Goal: Task Accomplishment & Management: Complete application form

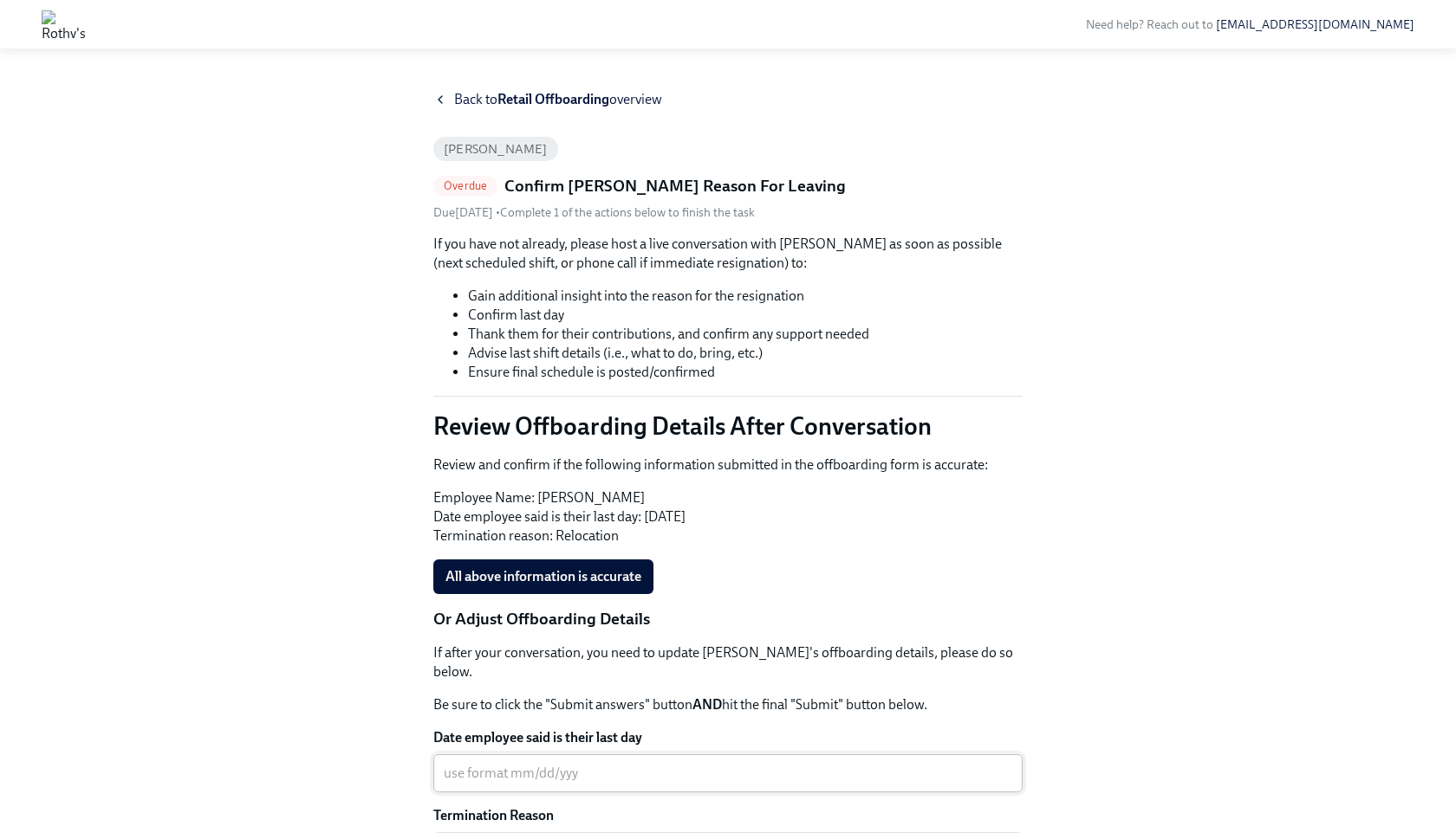
click at [591, 754] on div "x ​" at bounding box center [728, 773] width 590 height 38
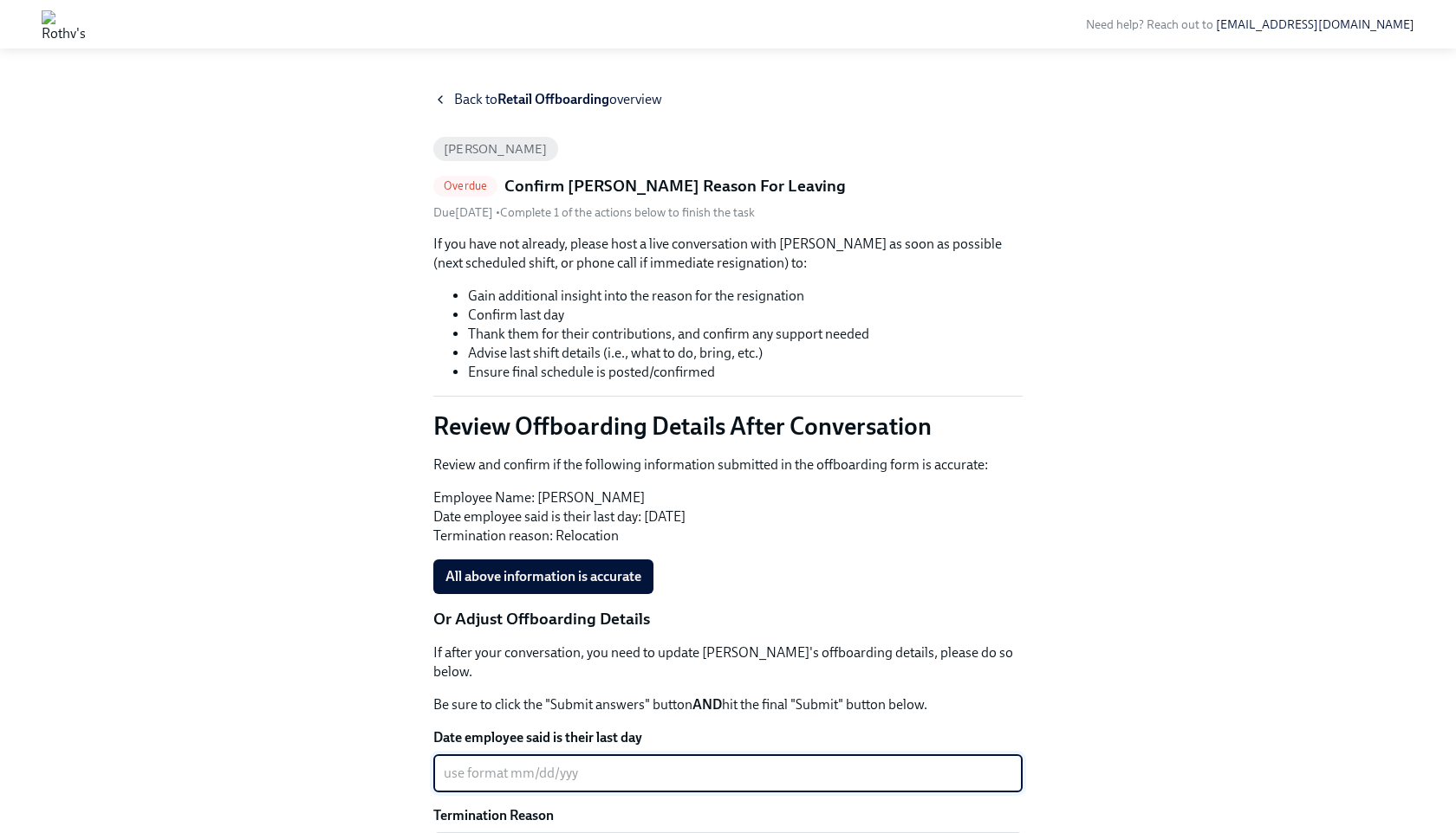
click at [564, 772] on div "x ​" at bounding box center [728, 773] width 590 height 38
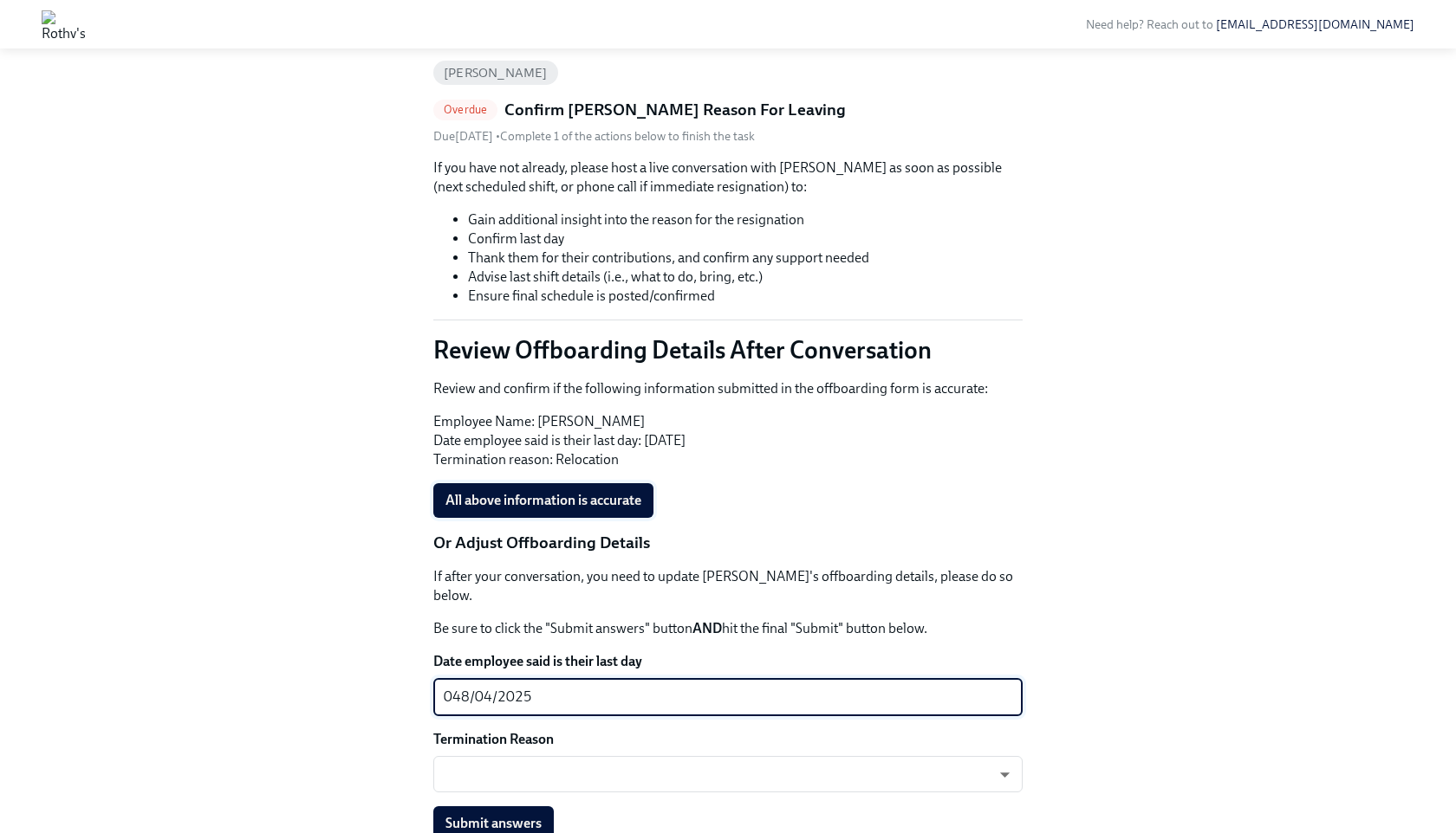
scroll to position [197, 0]
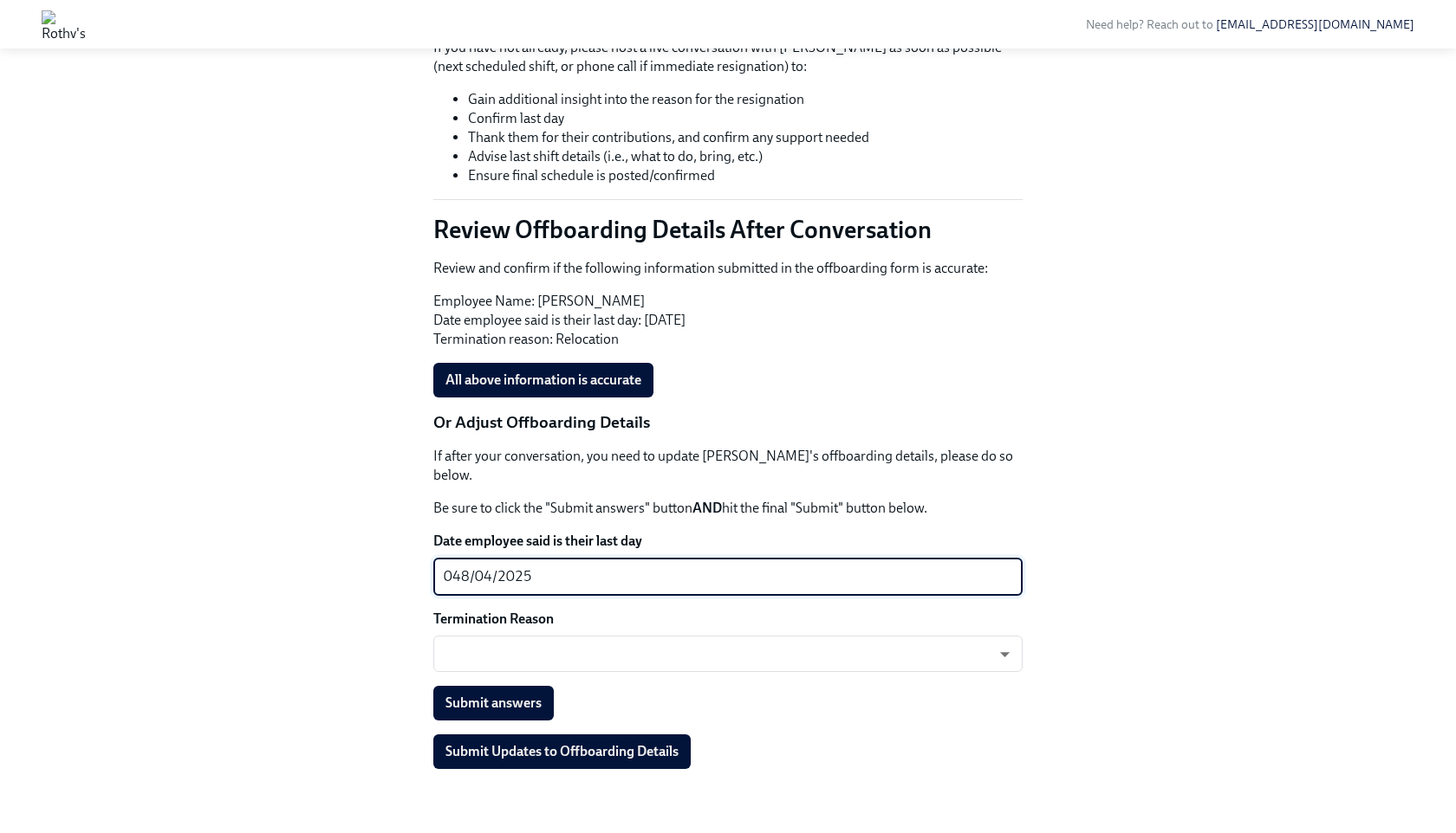
click at [566, 567] on textarea "048/04/2025" at bounding box center [728, 577] width 569 height 21
type textarea "048/04/2025"
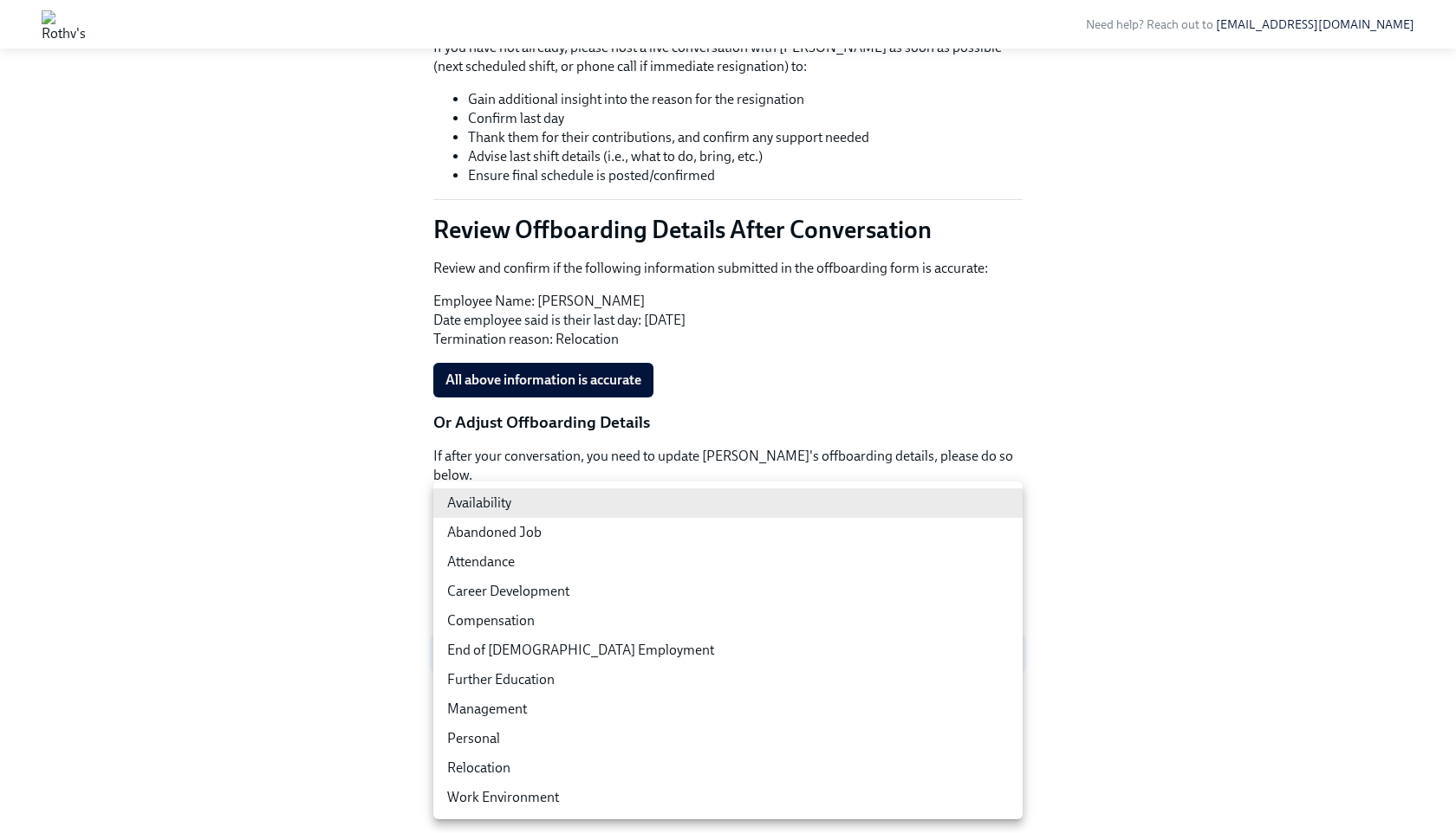
click at [561, 645] on body "Need help? Reach out to peopleops@rothys.com Back to Retail Offboarding overvie…" at bounding box center [728, 327] width 1456 height 1049
click at [515, 772] on li "Relocation" at bounding box center [728, 768] width 590 height 30
type input "NxOal4M_Z"
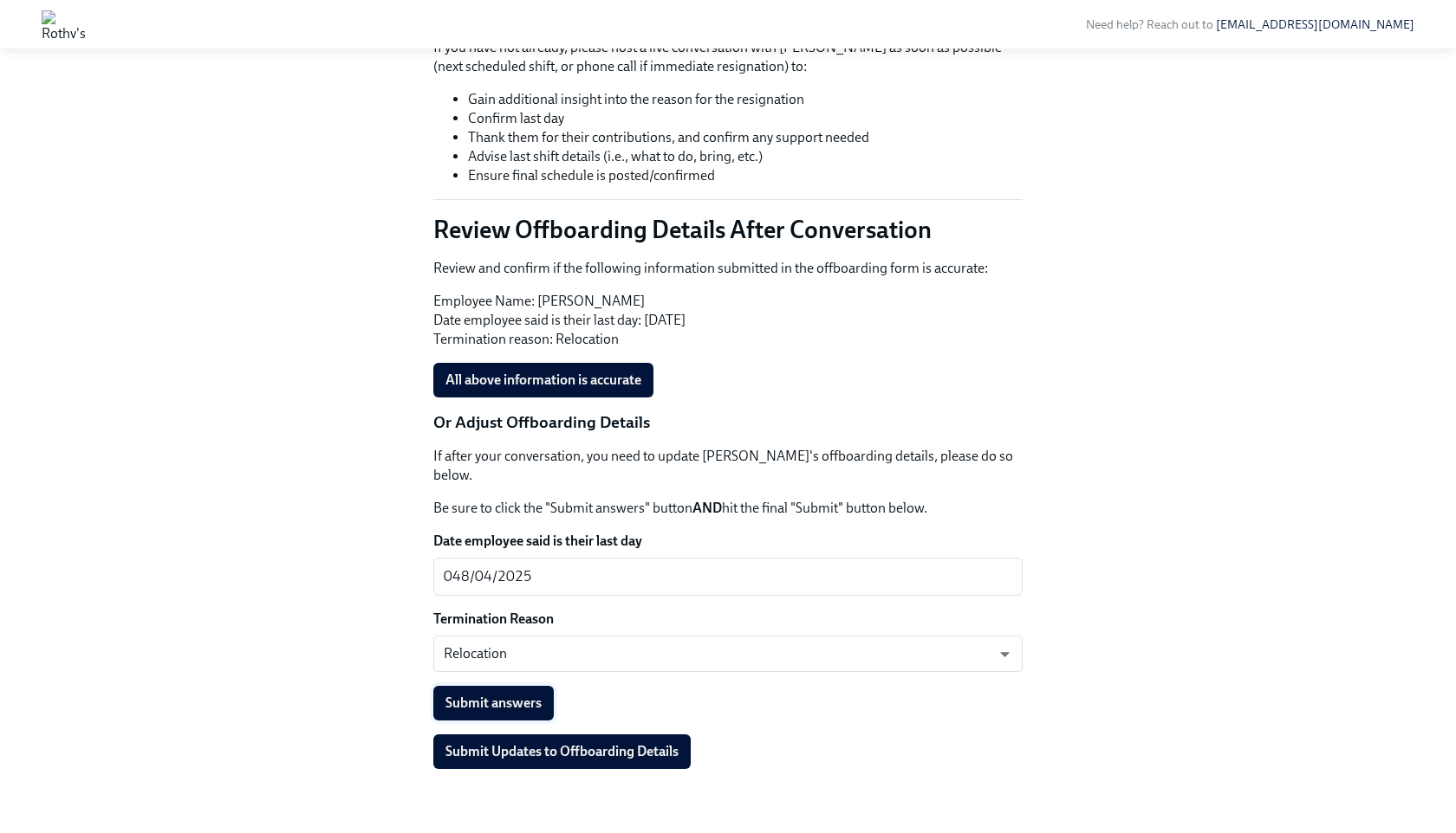
click at [523, 695] on span "Submit answers" at bounding box center [493, 703] width 96 height 17
click at [550, 746] on button "Submit Updates to Offboarding Details" at bounding box center [562, 751] width 258 height 35
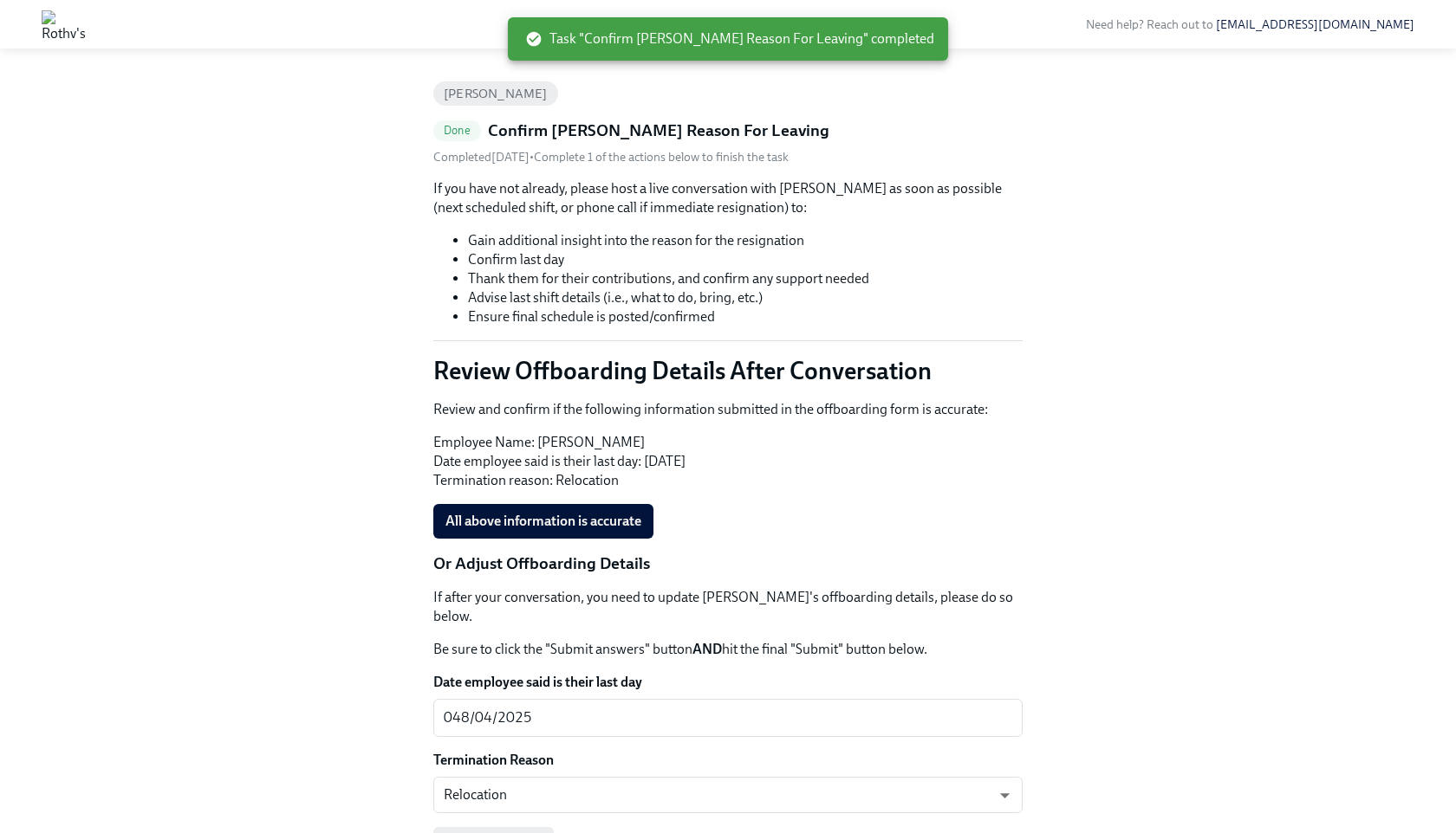
scroll to position [0, 0]
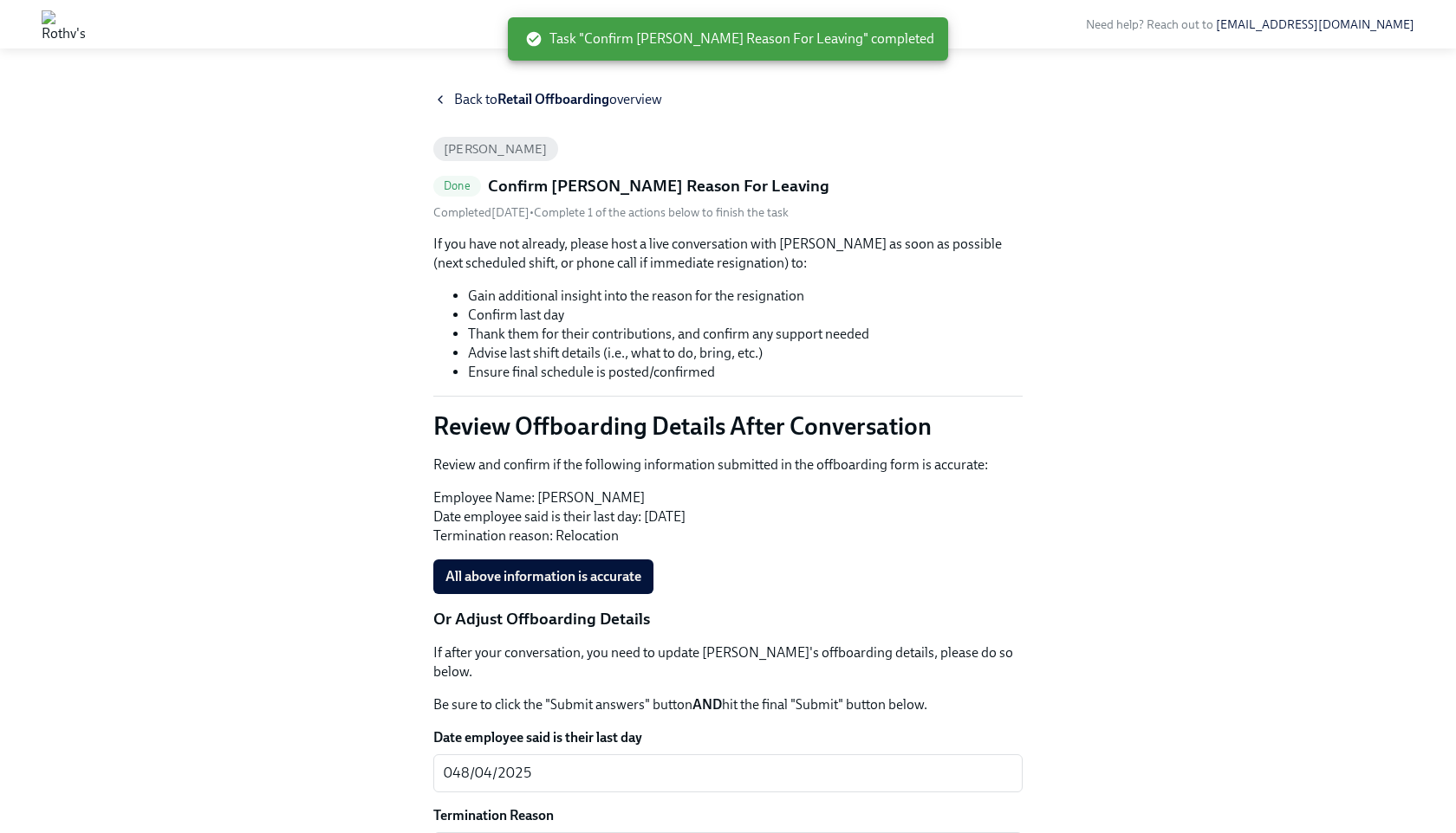
click at [571, 557] on div "If you have not already, please host a live conversation with Steven Holloway a…" at bounding box center [728, 600] width 590 height 732
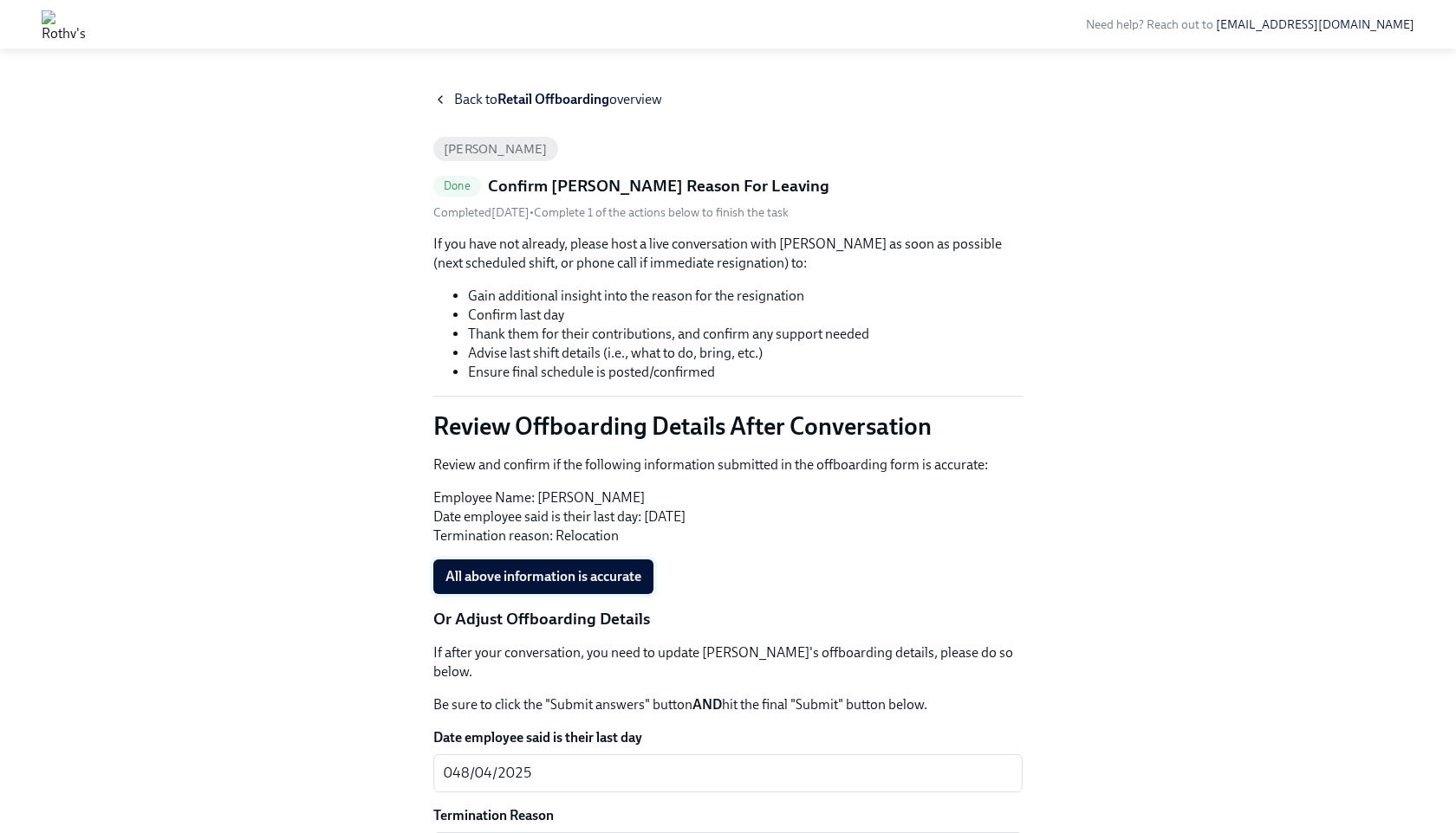
click at [574, 585] on button "All above information is accurate" at bounding box center [543, 577] width 220 height 35
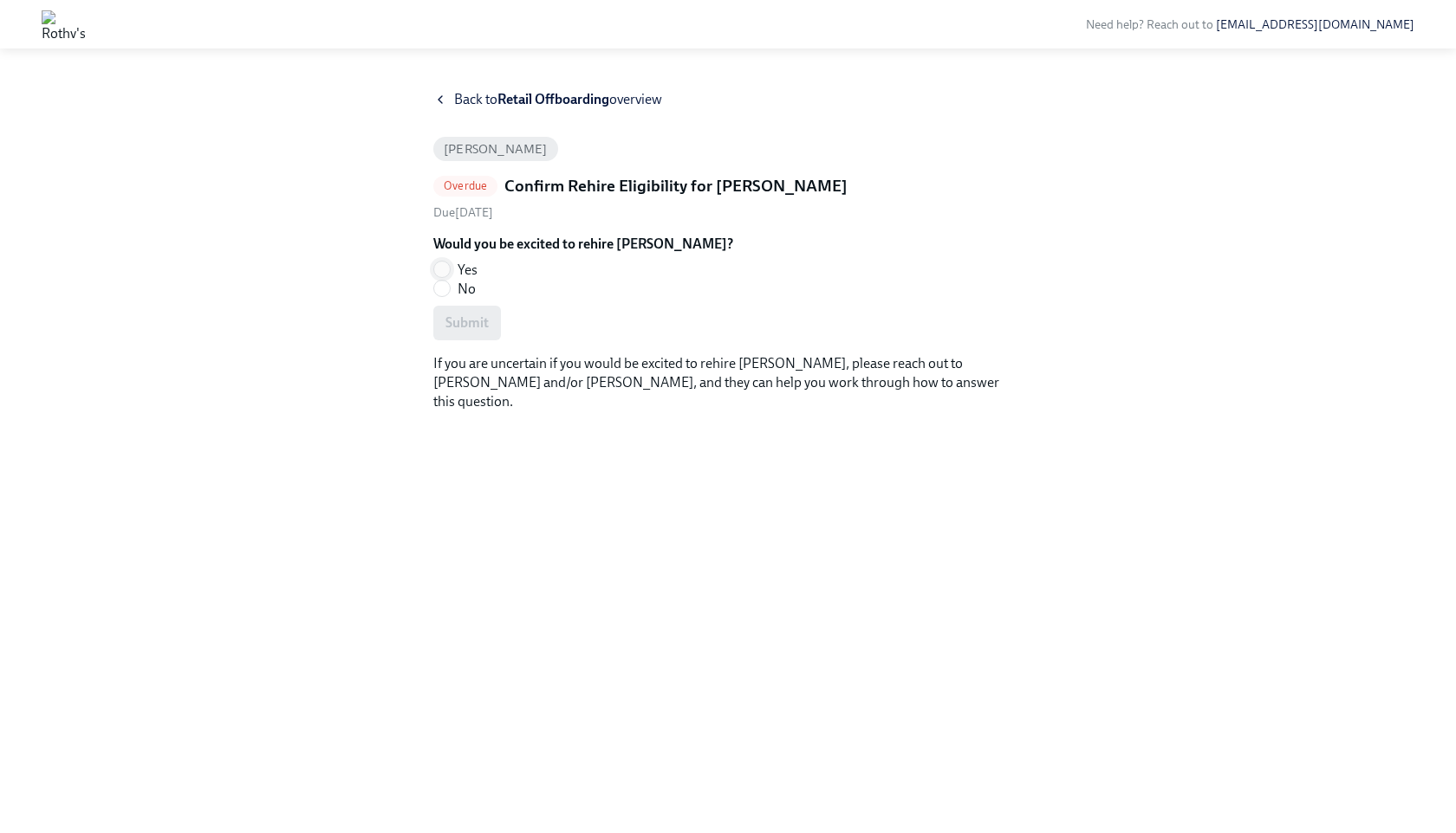
click at [447, 265] on input "Yes" at bounding box center [443, 269] width 16 height 16
radio input "true"
click at [471, 307] on button "Submit" at bounding box center [467, 323] width 68 height 35
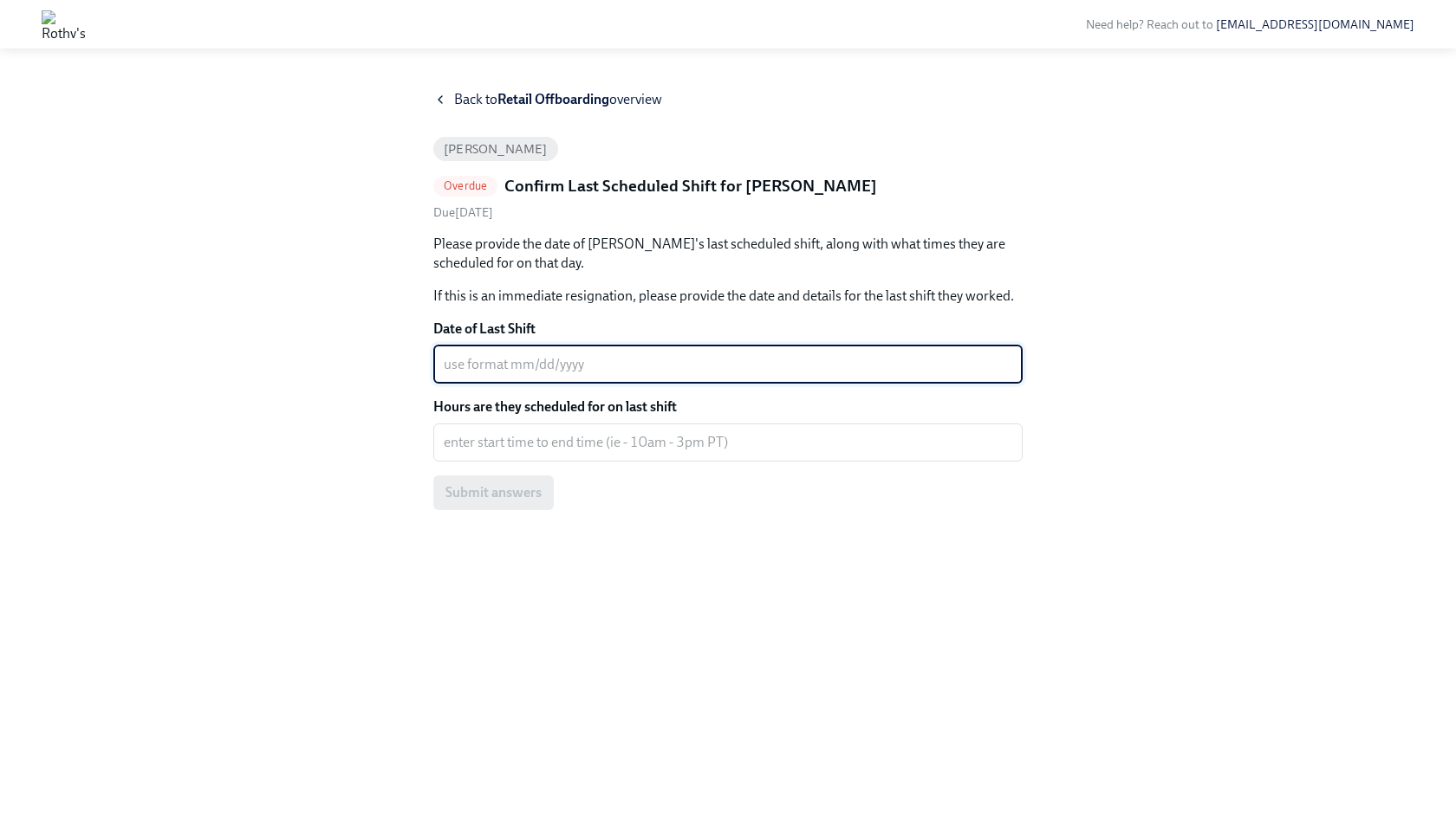
click at [508, 354] on textarea "Date of Last Shift" at bounding box center [728, 364] width 569 height 21
click at [455, 370] on textarea "-0/19/2024" at bounding box center [728, 364] width 569 height 21
type textarea "[DATE]"
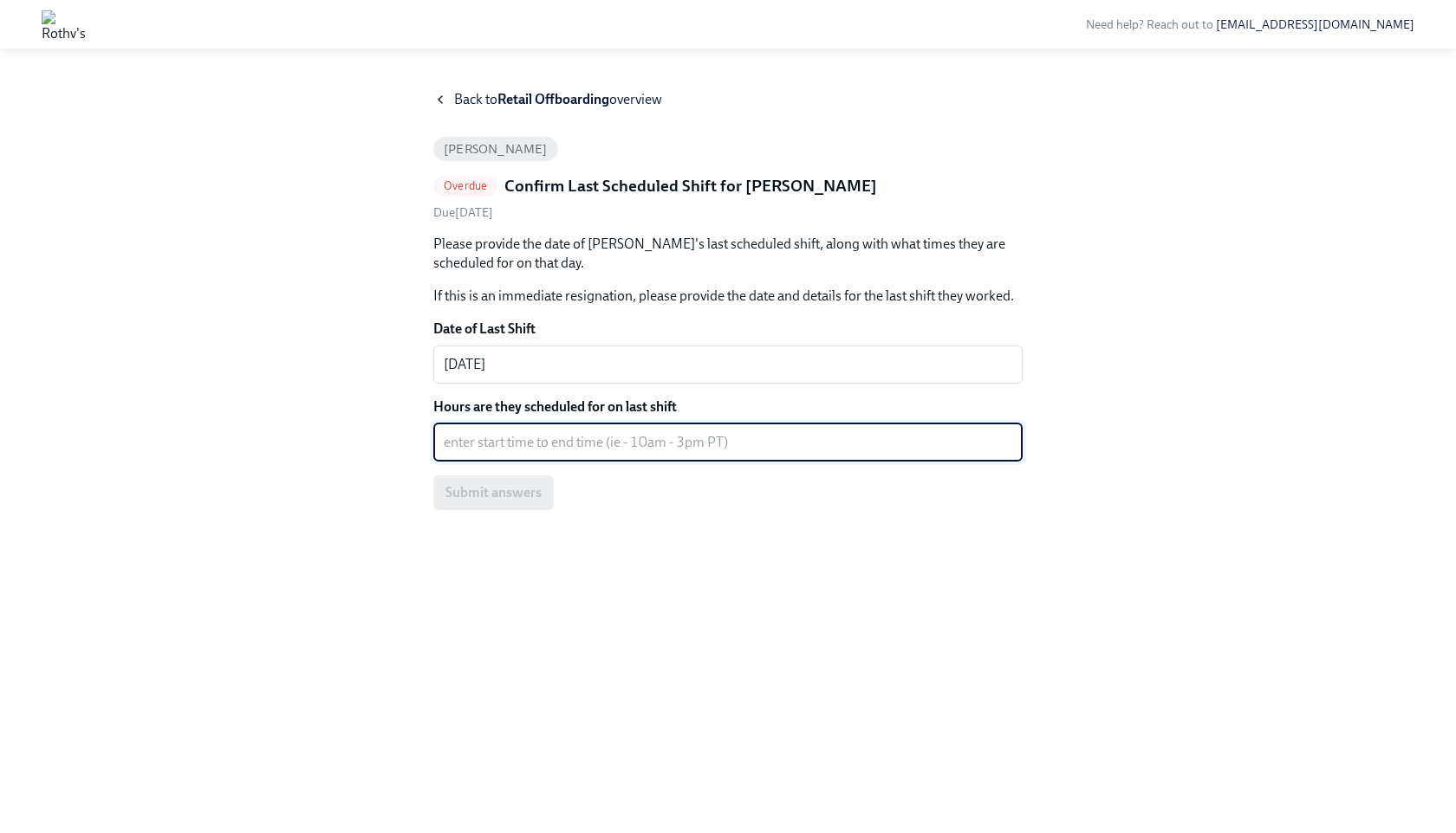
click at [495, 445] on textarea "Hours are they scheduled for on last shift" at bounding box center [728, 442] width 569 height 21
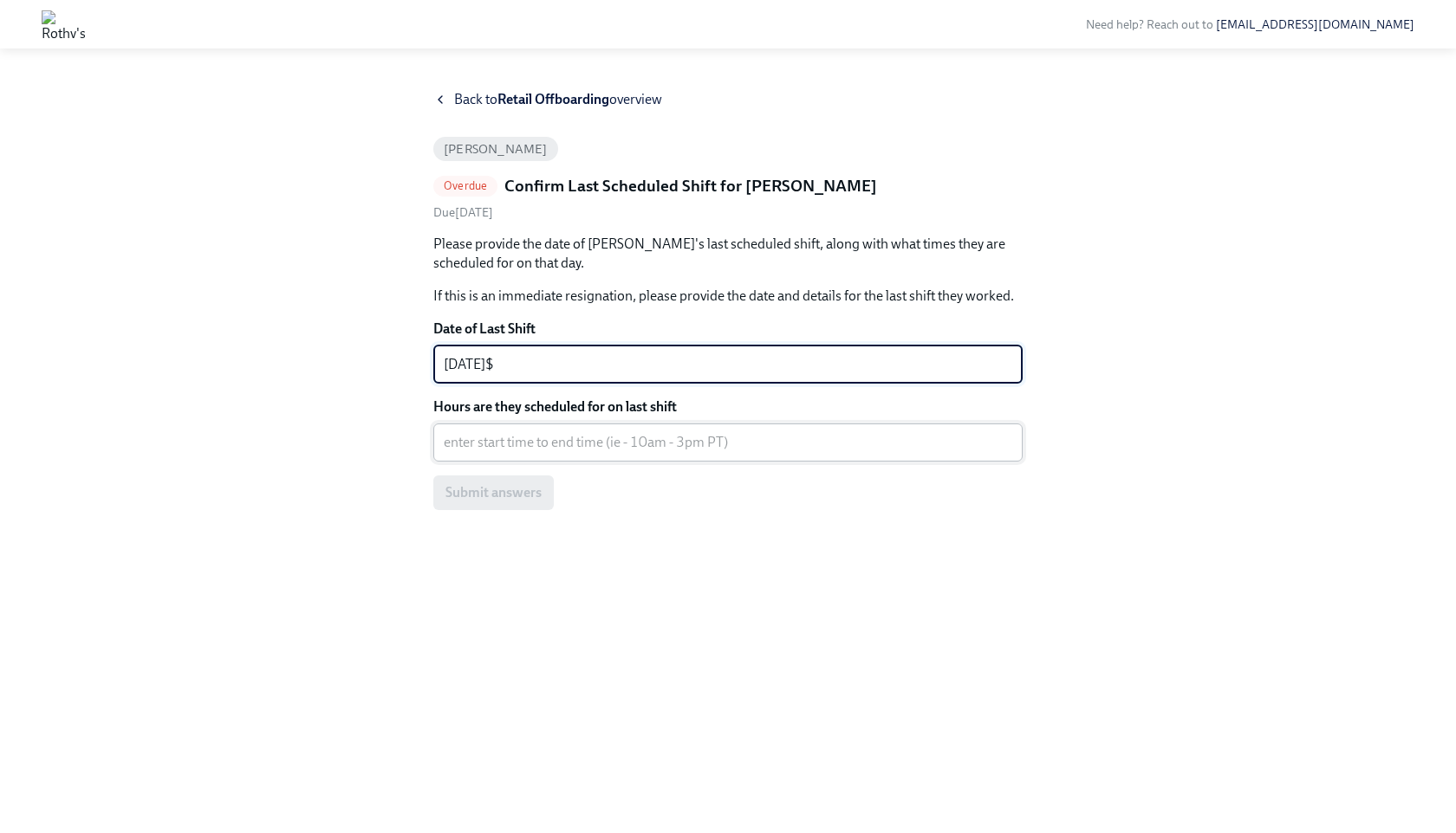
type textarea "07/19/2024$"
click at [542, 433] on textarea "Hours are they scheduled for on last shift" at bounding box center [728, 442] width 569 height 21
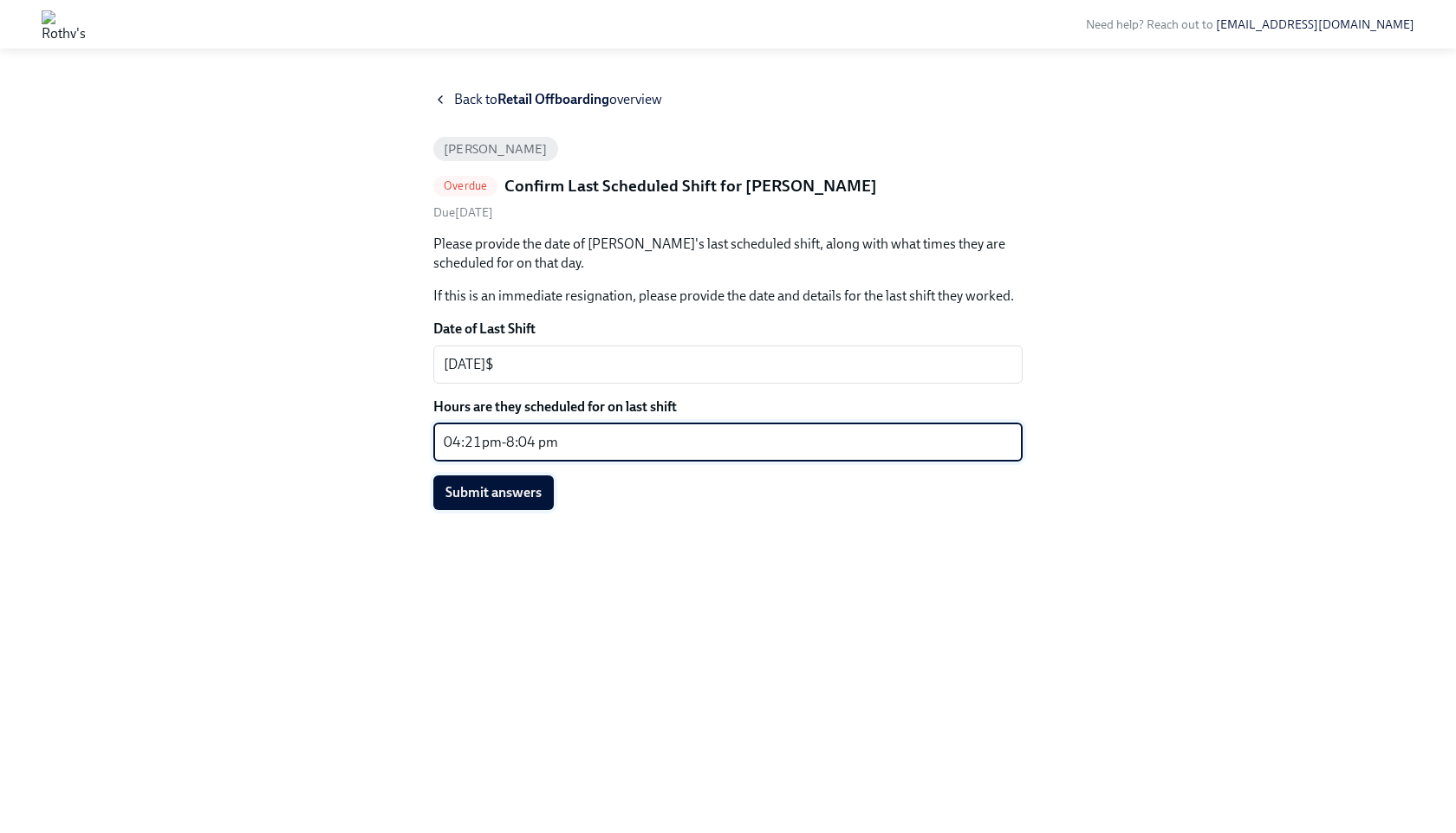
type textarea "04:21pm-8:04 pm"
click at [500, 499] on span "Submit answers" at bounding box center [493, 492] width 96 height 17
